Goal: Information Seeking & Learning: Check status

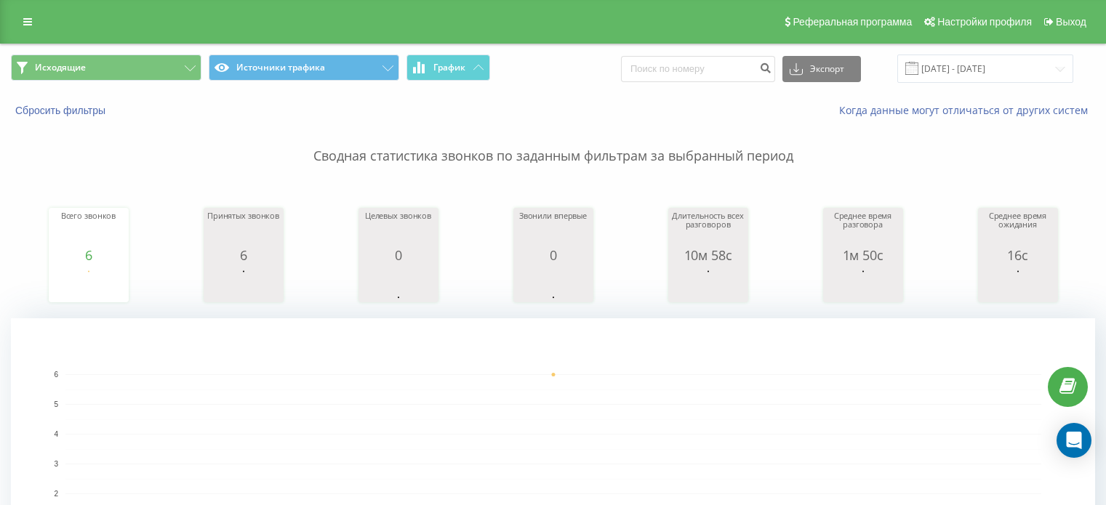
click at [93, 71] on button "Исходящие" at bounding box center [106, 68] width 190 height 26
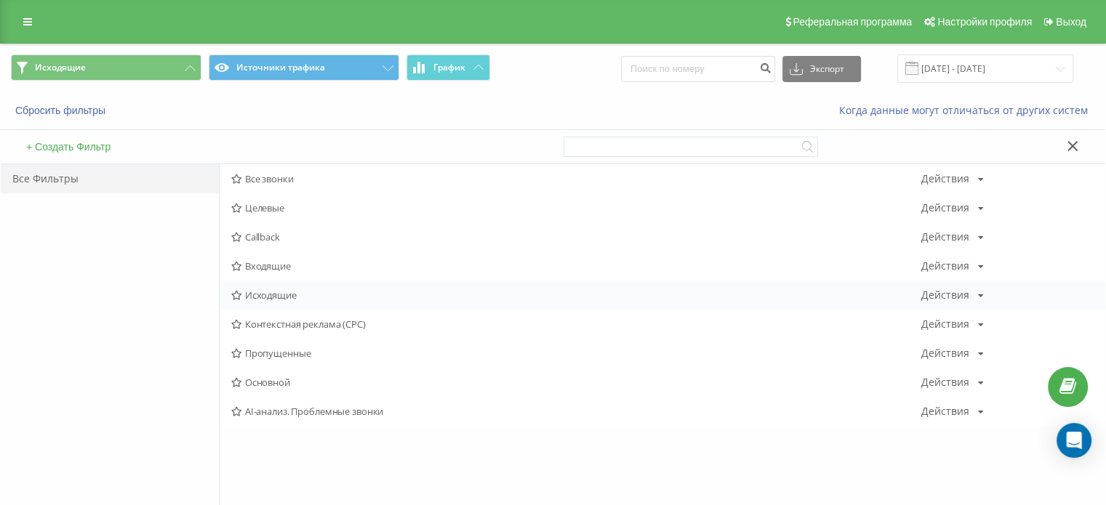
click at [294, 302] on div "Исходящие Действия Редактировать Копировать Удалить По умолчанию Поделиться" at bounding box center [662, 295] width 885 height 29
click at [281, 299] on span "Исходящие" at bounding box center [576, 295] width 690 height 10
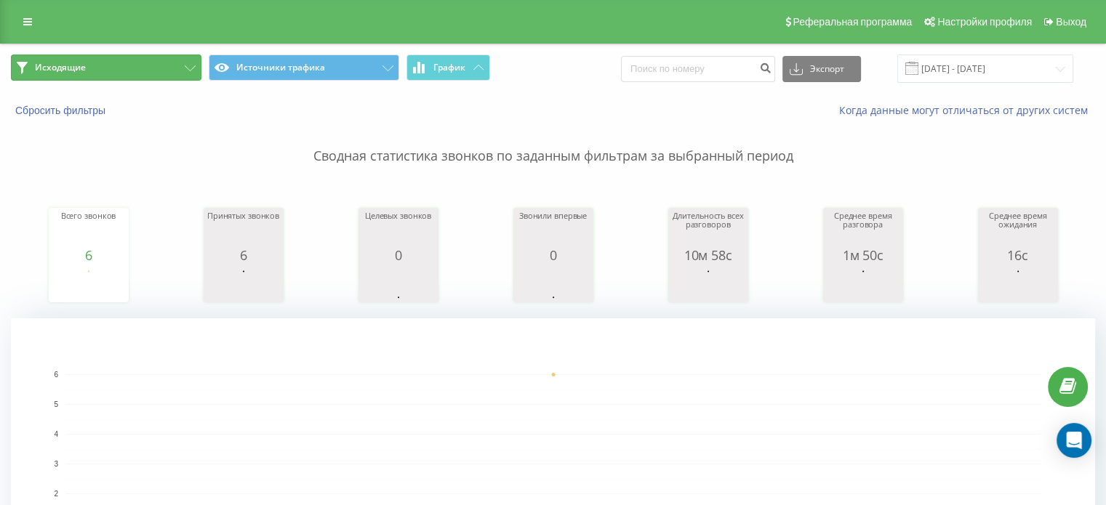
click at [89, 71] on button "Исходящие" at bounding box center [106, 68] width 190 height 26
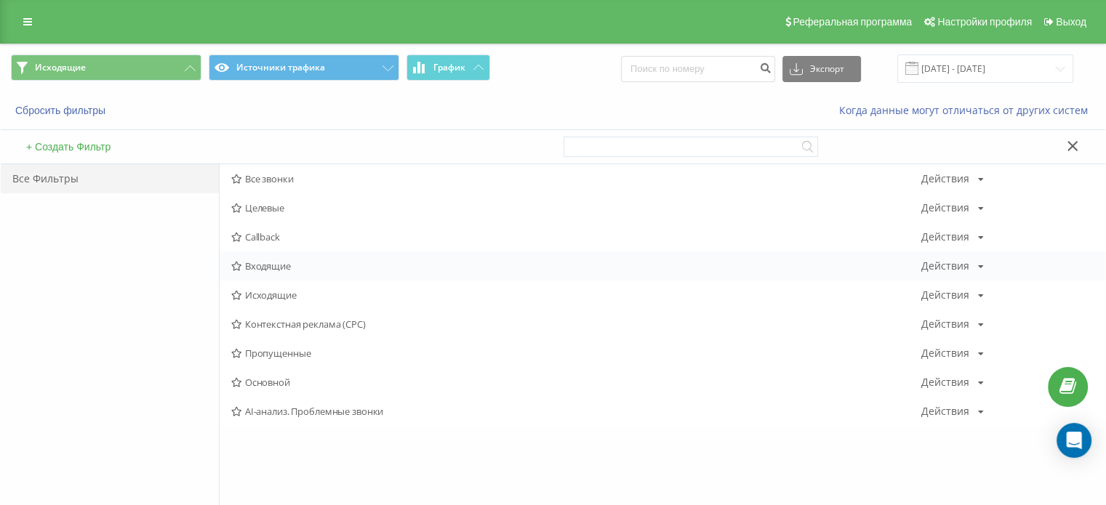
click at [298, 270] on span "Входящие" at bounding box center [576, 266] width 690 height 10
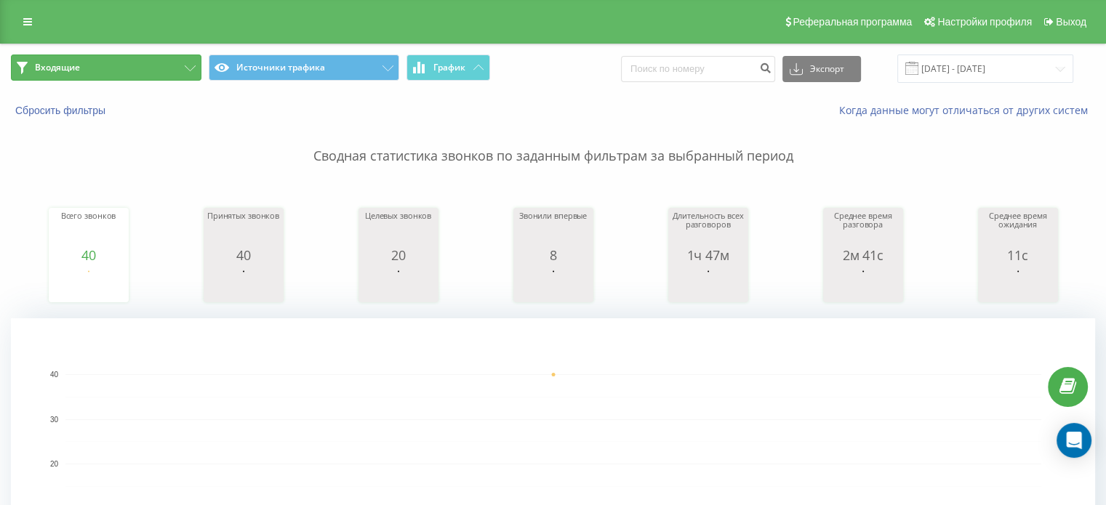
click at [119, 66] on button "Входящие" at bounding box center [106, 68] width 190 height 26
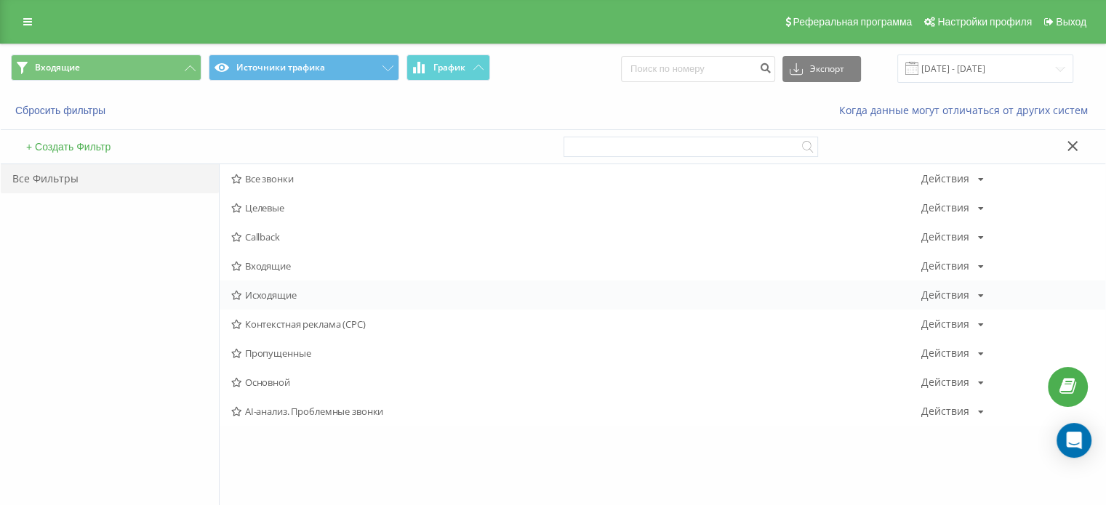
click at [295, 290] on div "Исходящие Действия Редактировать Копировать Удалить По умолчанию Поделиться" at bounding box center [662, 295] width 885 height 29
click at [297, 290] on span "Исходящие" at bounding box center [576, 295] width 690 height 10
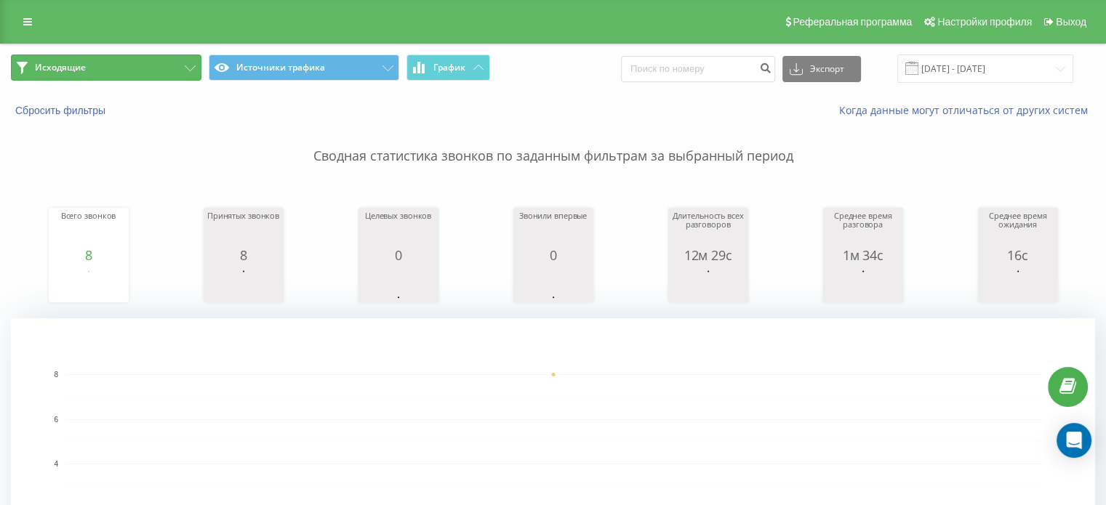
click at [130, 60] on button "Исходящие" at bounding box center [106, 68] width 190 height 26
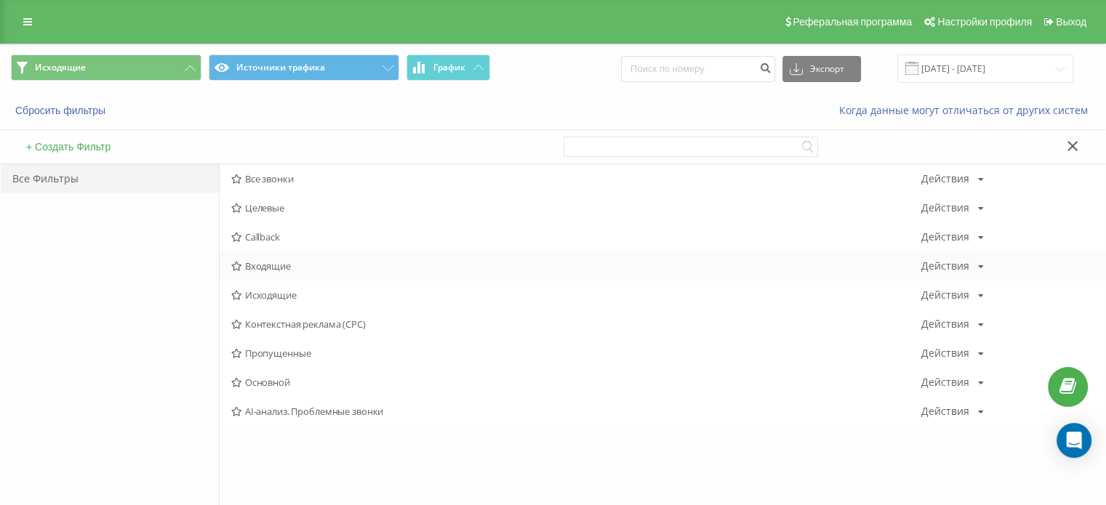
click at [273, 263] on span "Входящие" at bounding box center [576, 266] width 690 height 10
click at [288, 296] on span "Исходящие" at bounding box center [576, 295] width 690 height 10
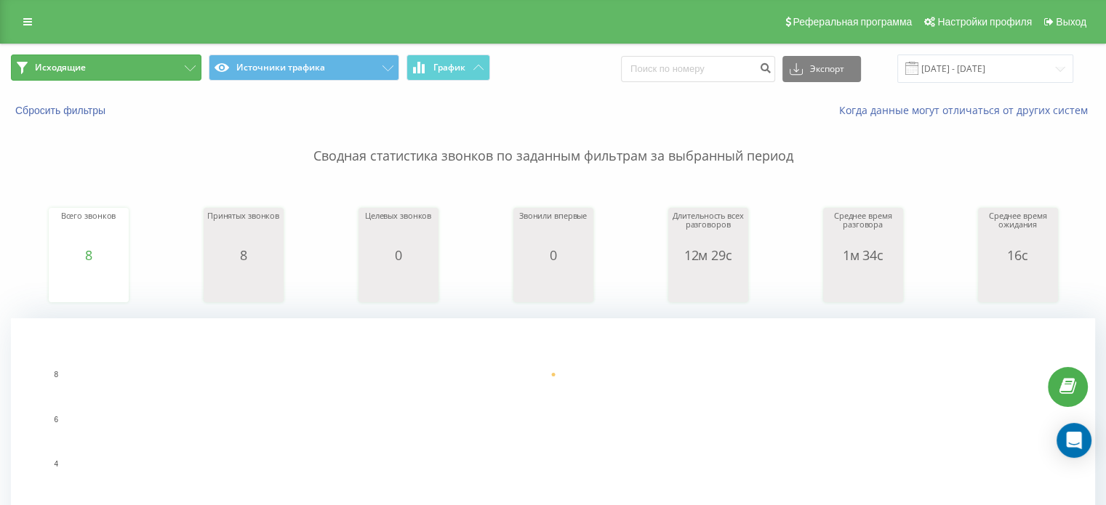
click at [116, 63] on button "Исходящие" at bounding box center [106, 68] width 190 height 26
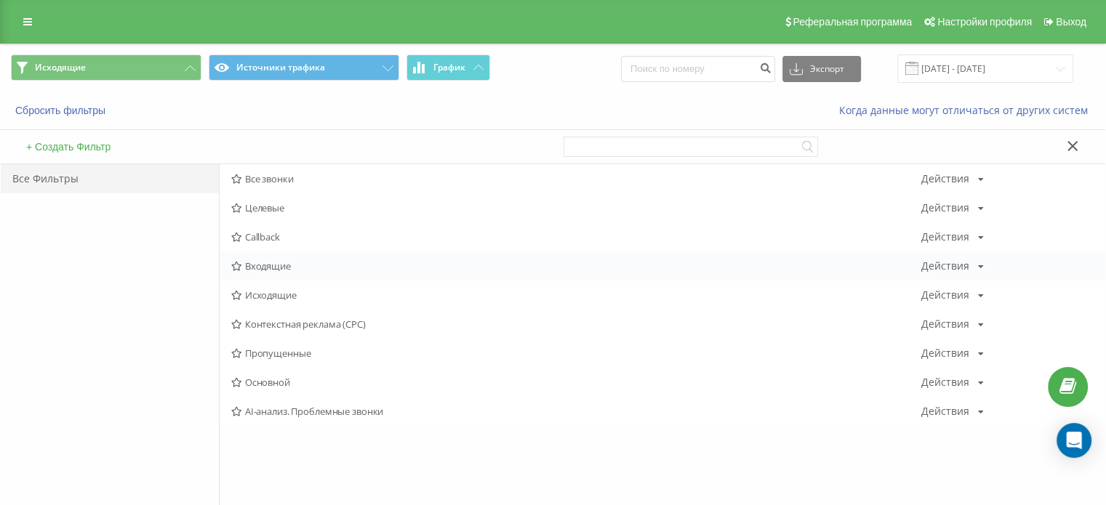
click at [282, 268] on span "Входящие" at bounding box center [576, 266] width 690 height 10
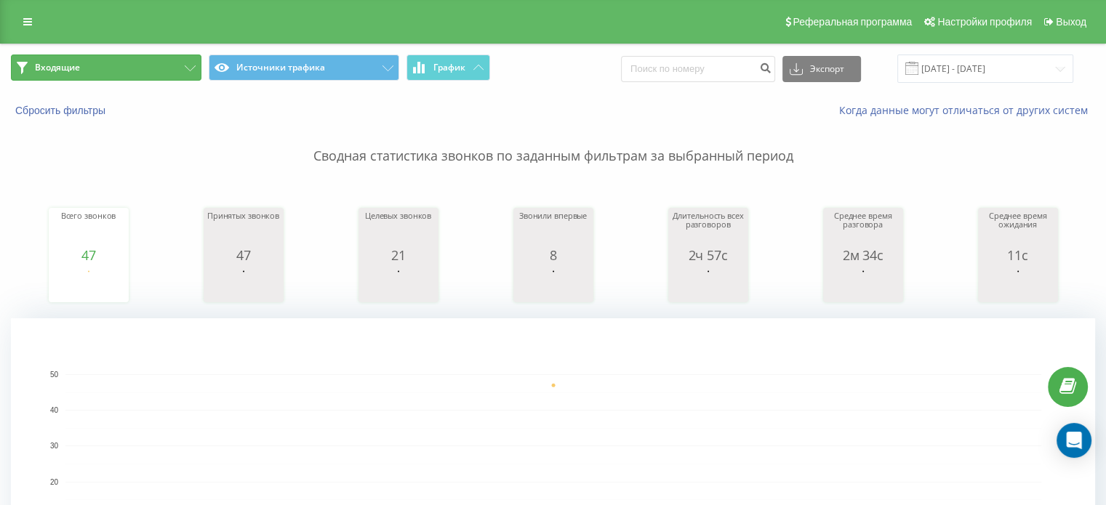
click at [183, 71] on button "Входящие" at bounding box center [106, 68] width 190 height 26
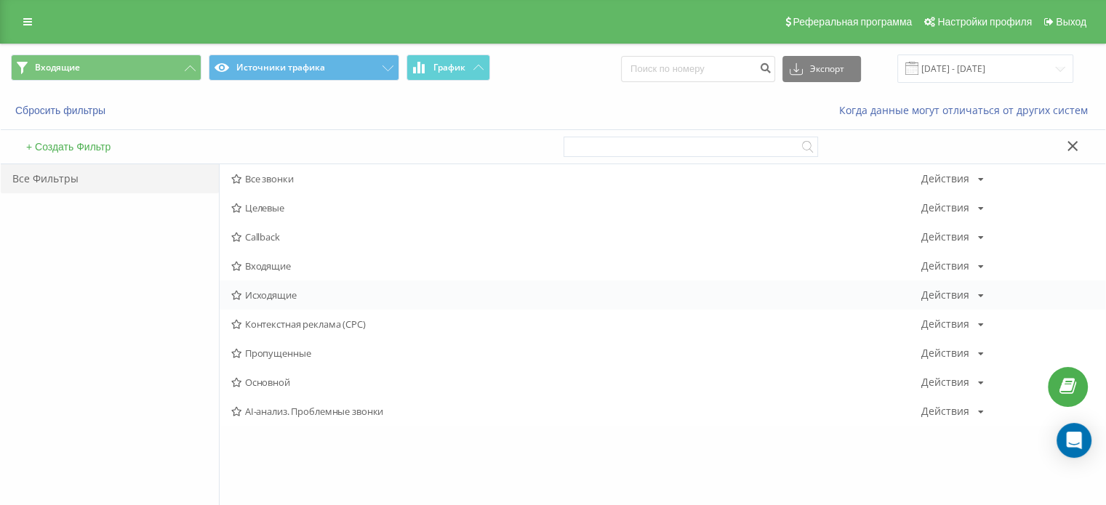
click at [265, 299] on span "Исходящие" at bounding box center [576, 295] width 690 height 10
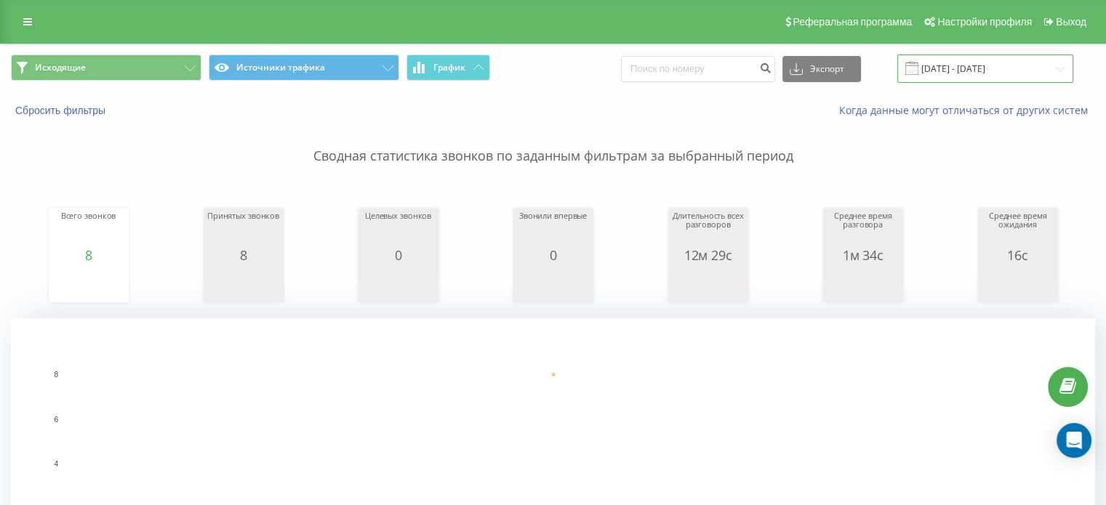
click at [962, 75] on input "[DATE] - [DATE]" at bounding box center [985, 69] width 176 height 28
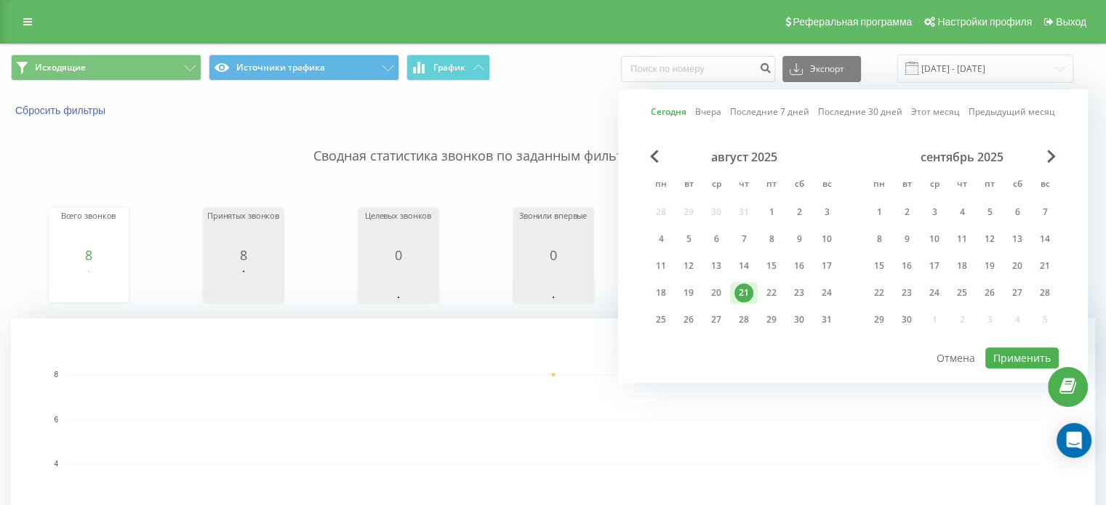
click at [739, 289] on div "21" at bounding box center [743, 293] width 19 height 19
click at [1000, 354] on button "Применить" at bounding box center [1021, 357] width 73 height 21
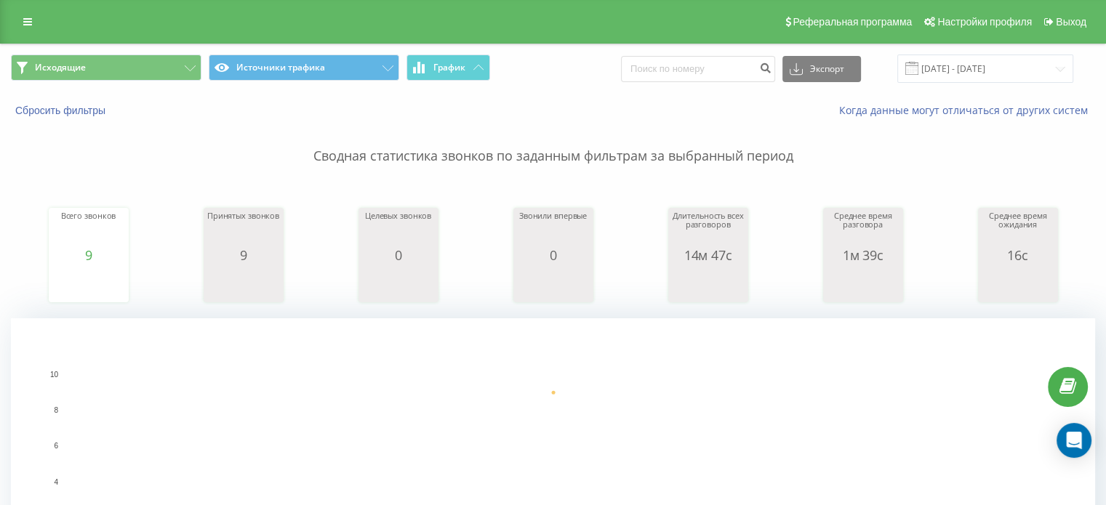
click at [180, 84] on div "Исходящие Источники трафика График Экспорт .csv .xls .xlsx 21.08.2025 - 21.08.2…" at bounding box center [553, 68] width 1104 height 49
click at [180, 60] on button "Исходящие" at bounding box center [106, 68] width 190 height 26
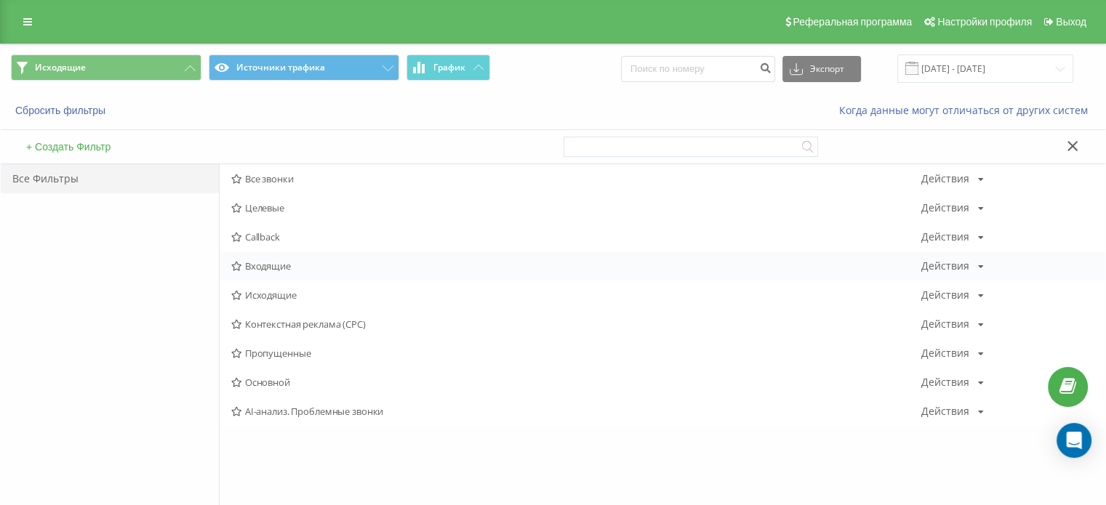
click at [275, 273] on div "Входящие Действия Редактировать Копировать Удалить По умолчанию Поделиться" at bounding box center [662, 266] width 885 height 29
click at [277, 268] on span "Входящие" at bounding box center [576, 266] width 690 height 10
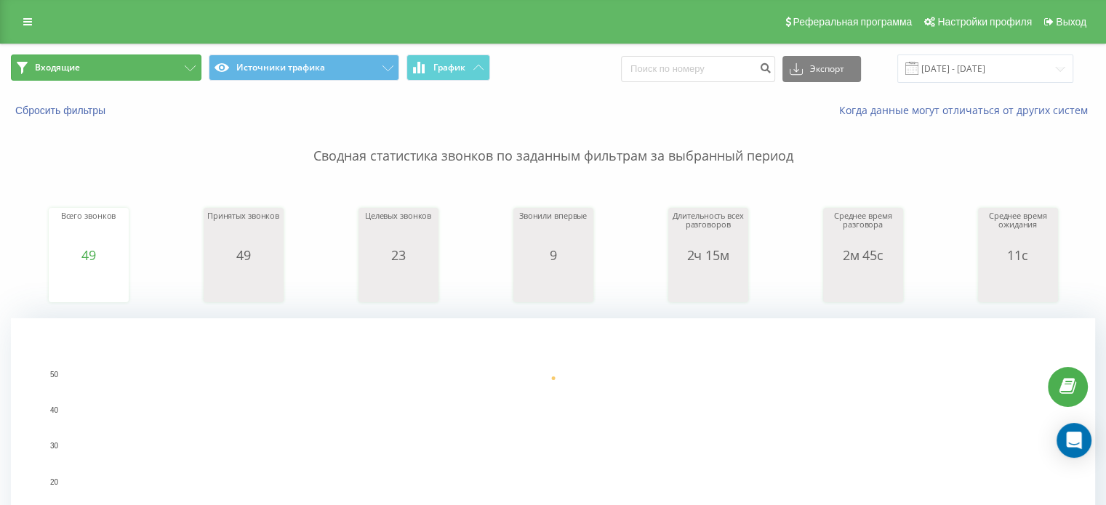
click at [145, 73] on button "Входящие" at bounding box center [106, 68] width 190 height 26
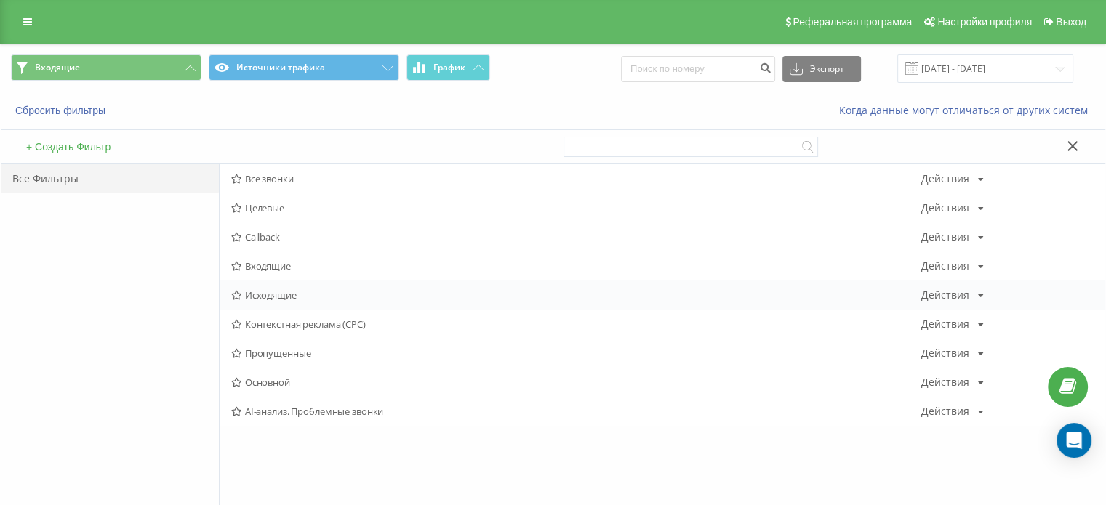
click at [298, 297] on span "Исходящие" at bounding box center [576, 295] width 690 height 10
